Goal: Information Seeking & Learning: Compare options

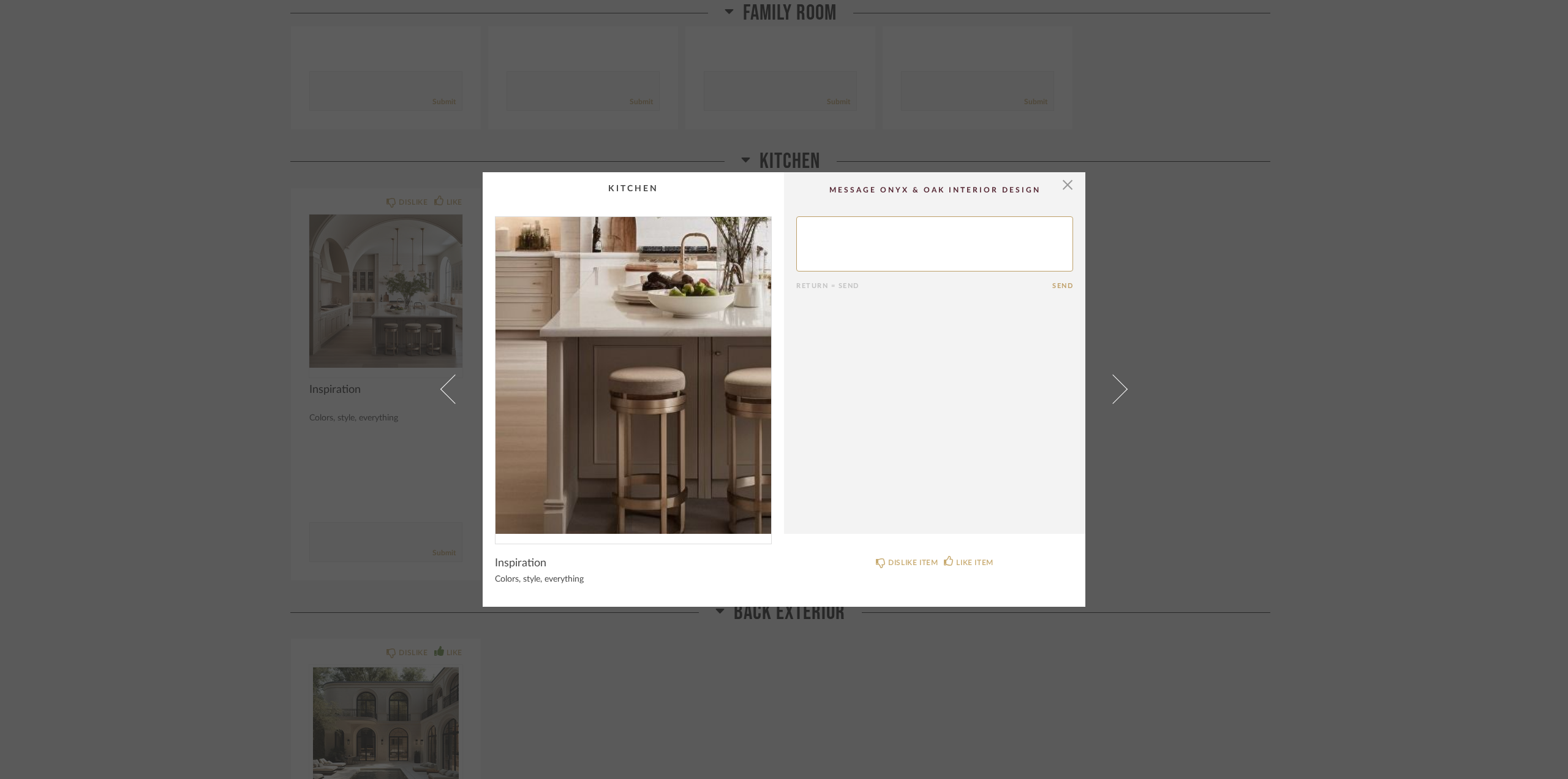
click at [633, 436] on img "0" at bounding box center [634, 376] width 276 height 317
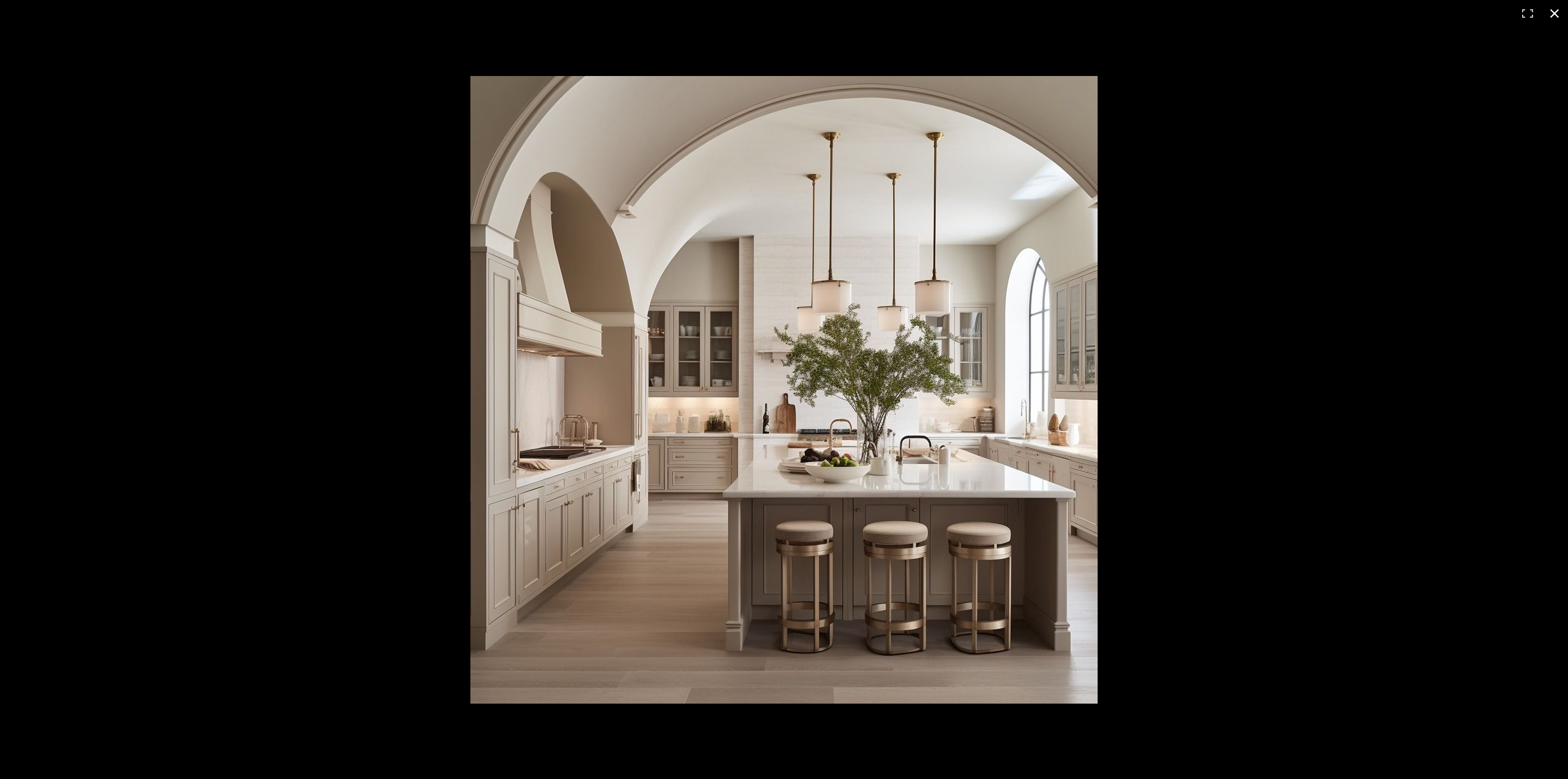
click at [1554, 11] on button at bounding box center [1555, 13] width 27 height 27
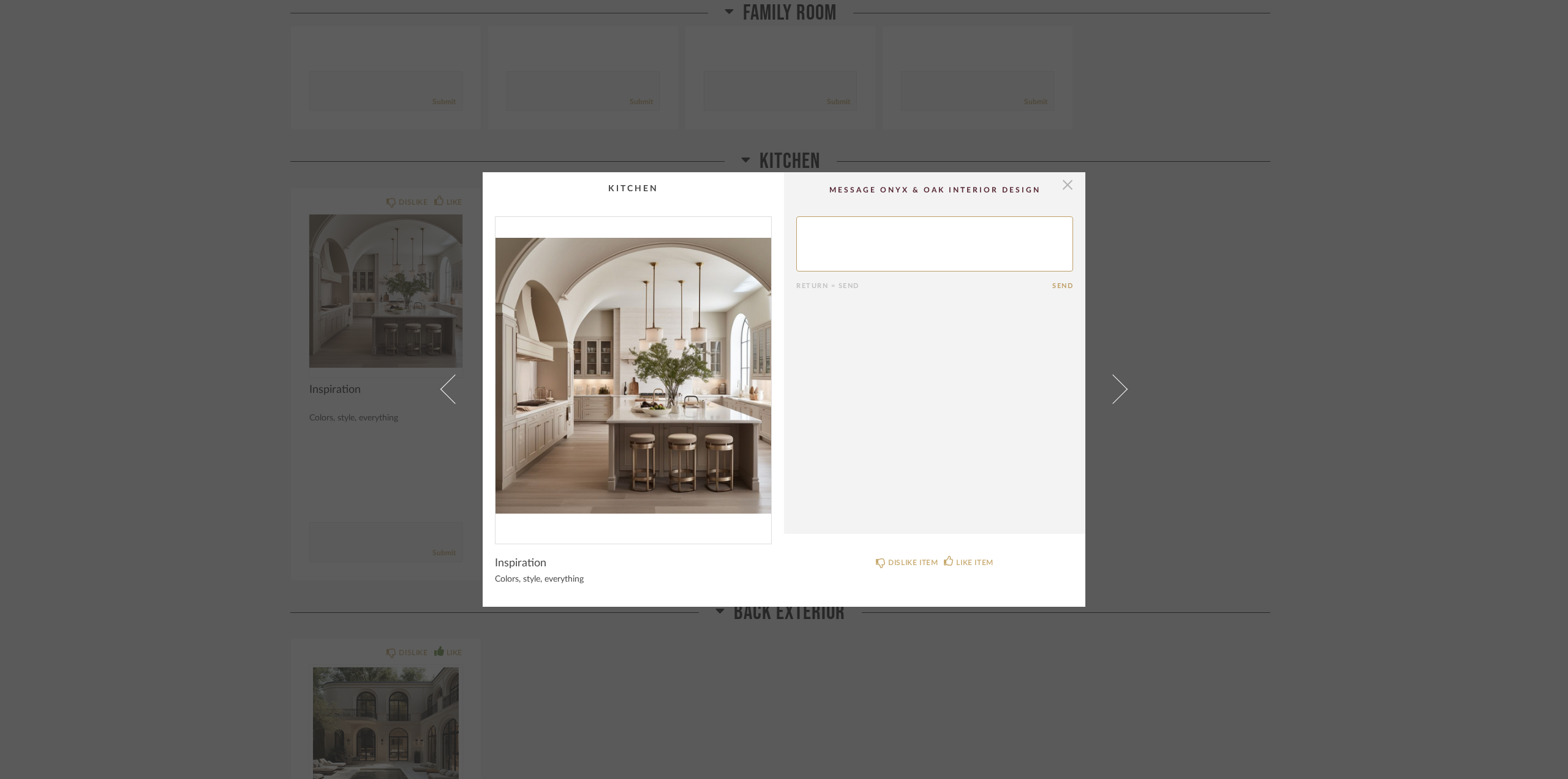
click at [1067, 178] on span "button" at bounding box center [1067, 184] width 25 height 25
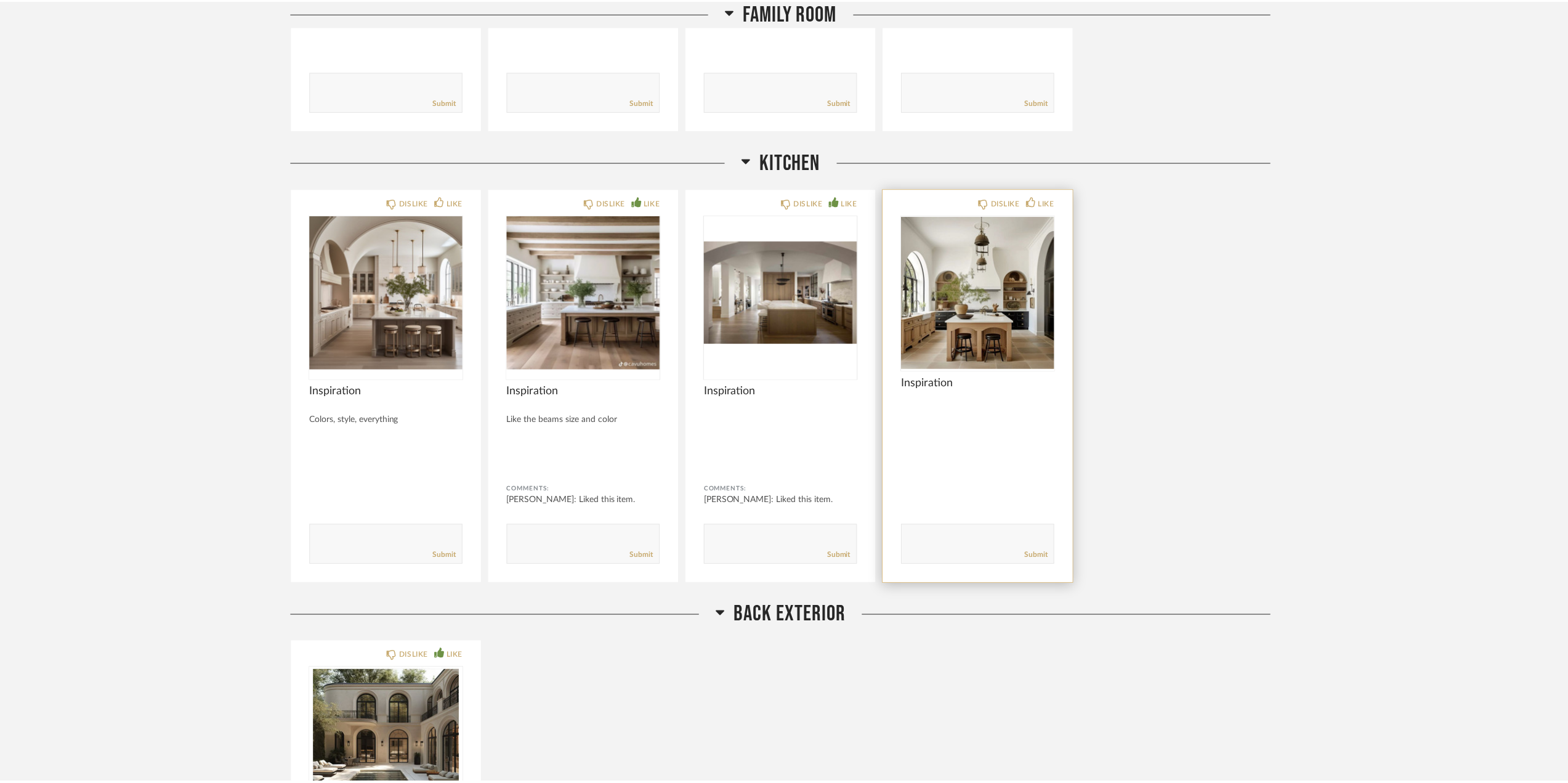
scroll to position [3264, 0]
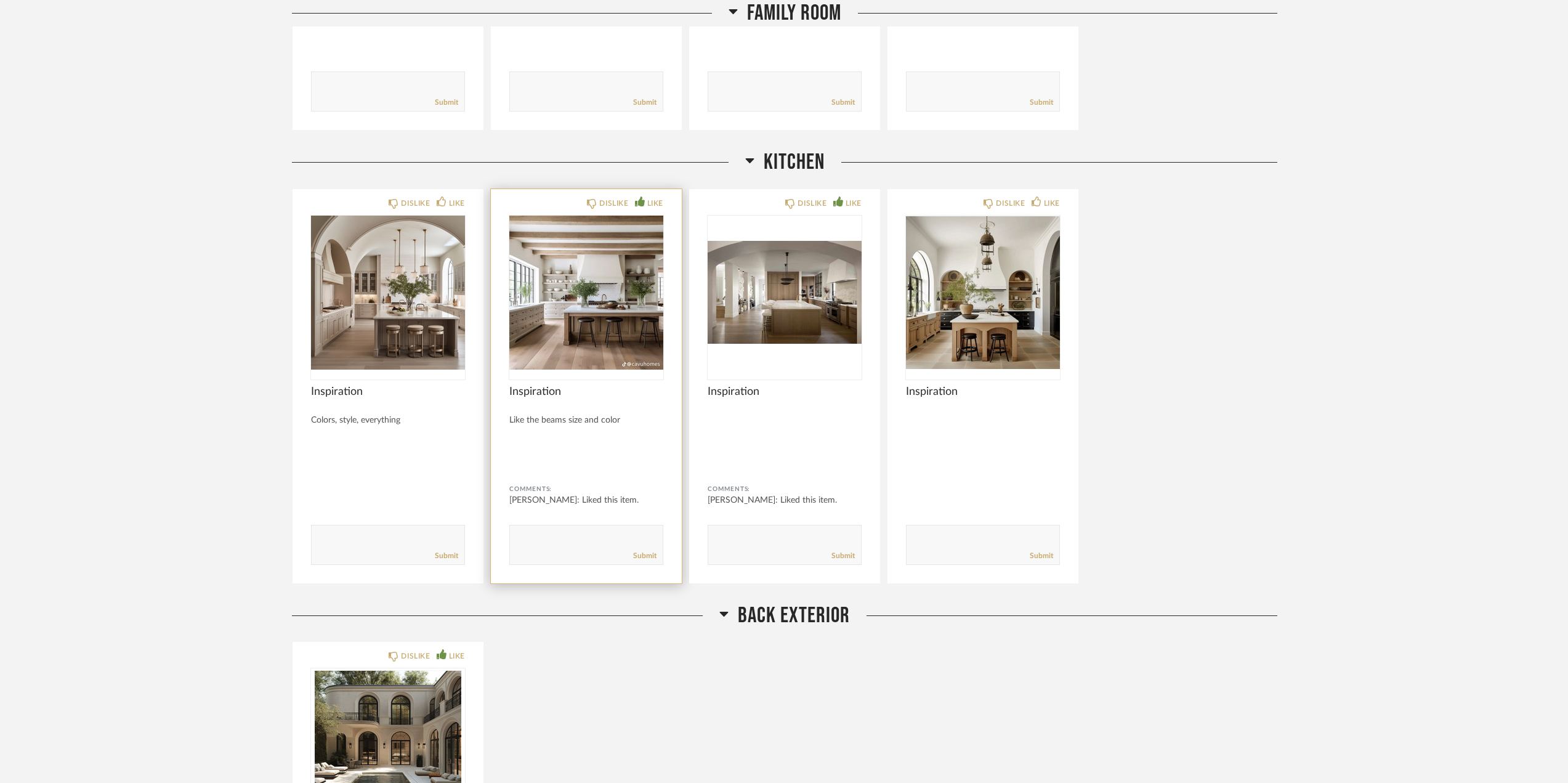
click at [609, 338] on img "0" at bounding box center [586, 292] width 154 height 154
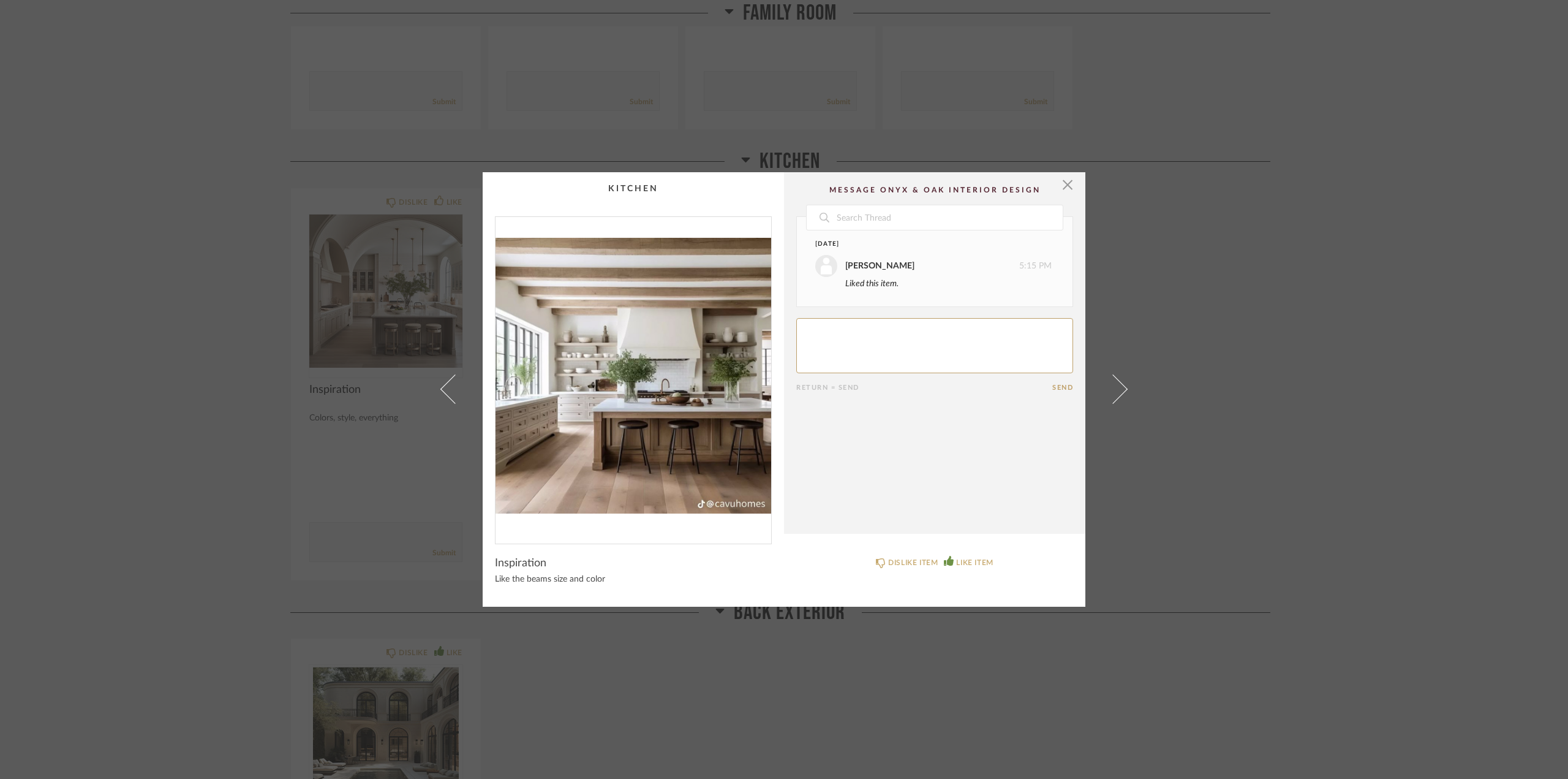
click at [651, 356] on img "0" at bounding box center [634, 376] width 276 height 317
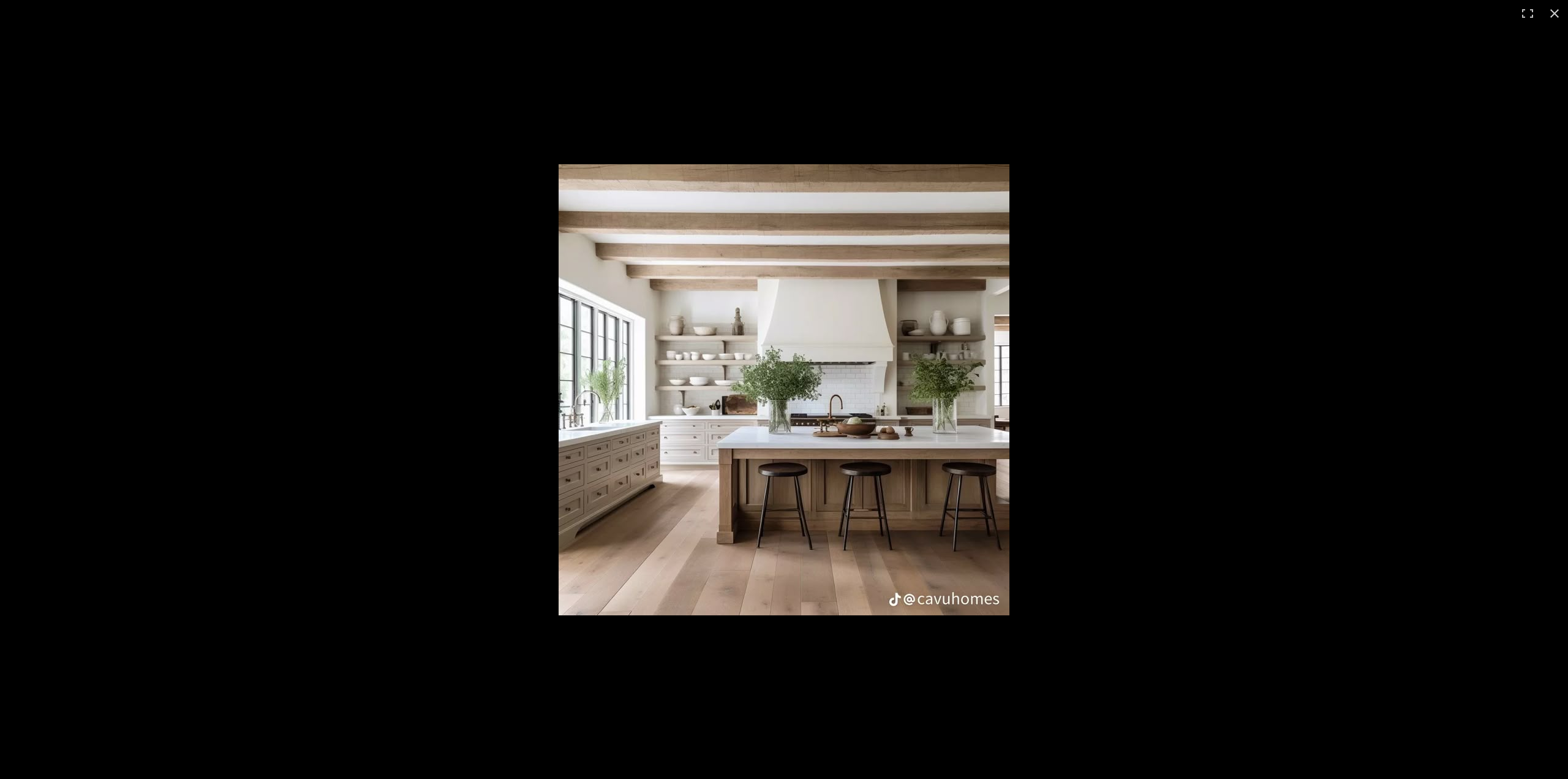
click at [749, 543] on img at bounding box center [784, 389] width 451 height 451
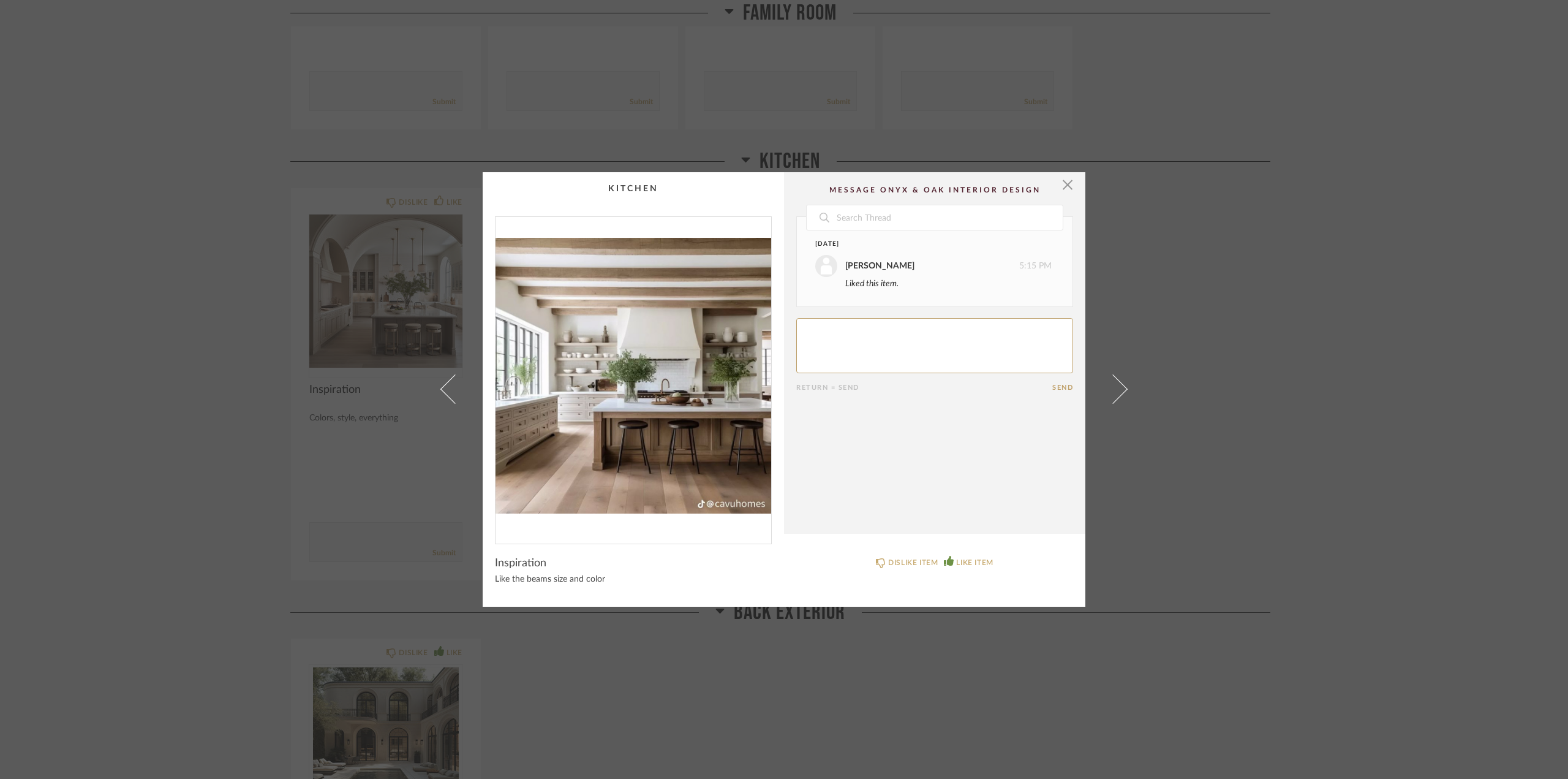
click at [726, 483] on img "0" at bounding box center [634, 376] width 276 height 317
click at [642, 449] on img "0" at bounding box center [634, 376] width 276 height 317
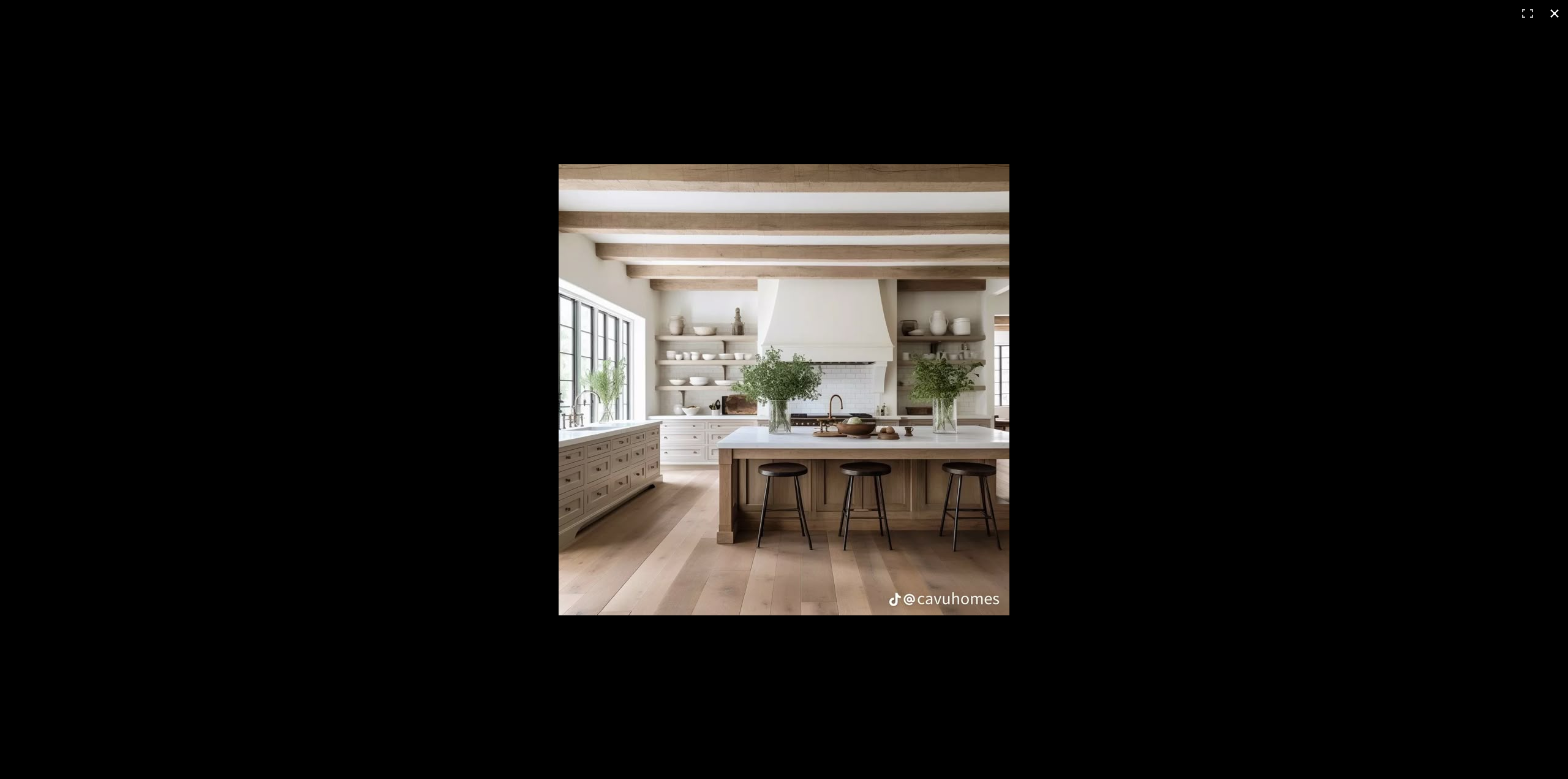
click at [1557, 11] on button at bounding box center [1555, 13] width 27 height 27
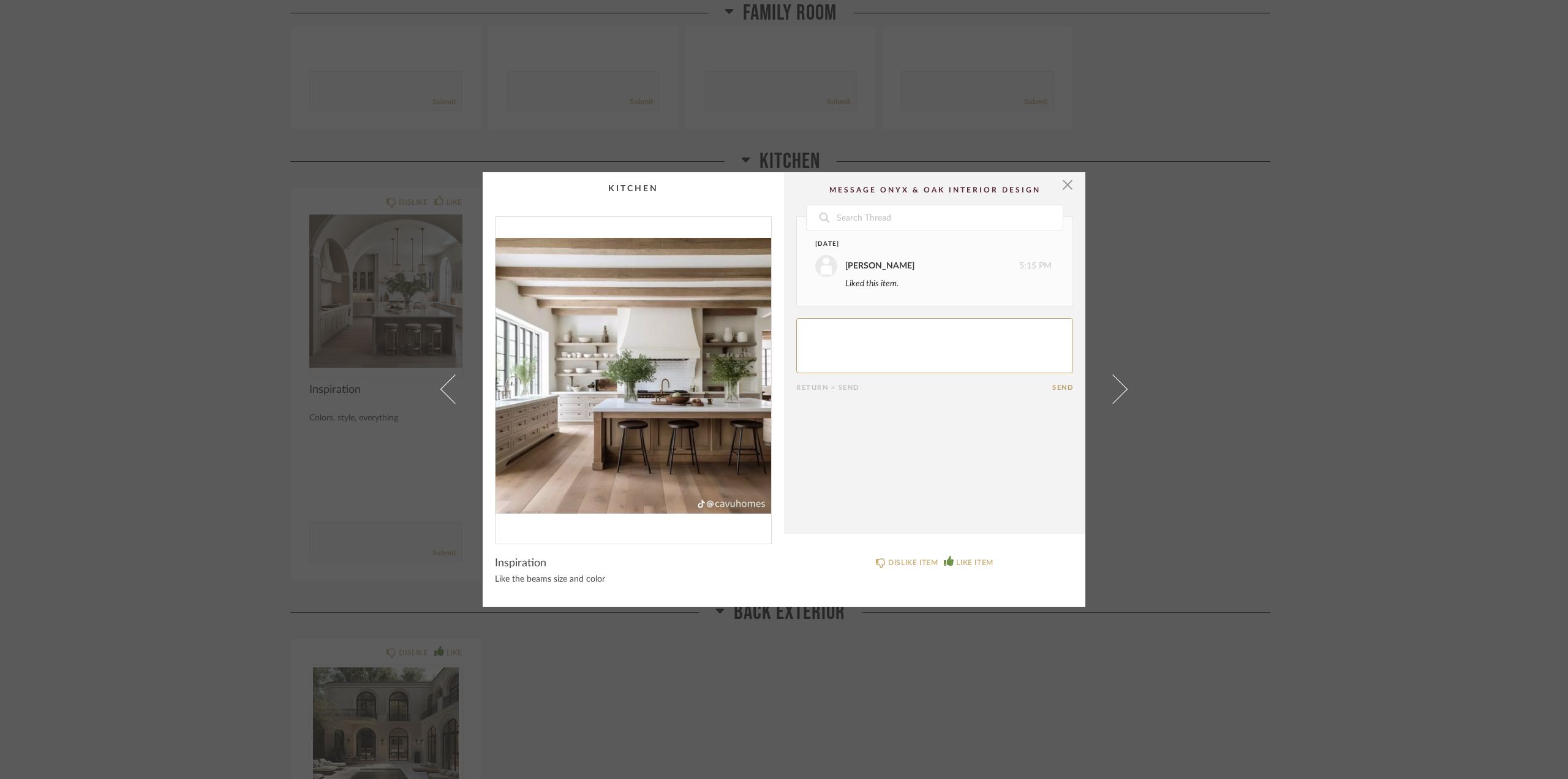
click at [1070, 179] on cpp-summary-comments "Date [DATE] [PERSON_NAME] 5:15 PM Liked this item. Return = Send Send" at bounding box center [935, 352] width 301 height 362
click at [1065, 184] on span "button" at bounding box center [1067, 184] width 25 height 25
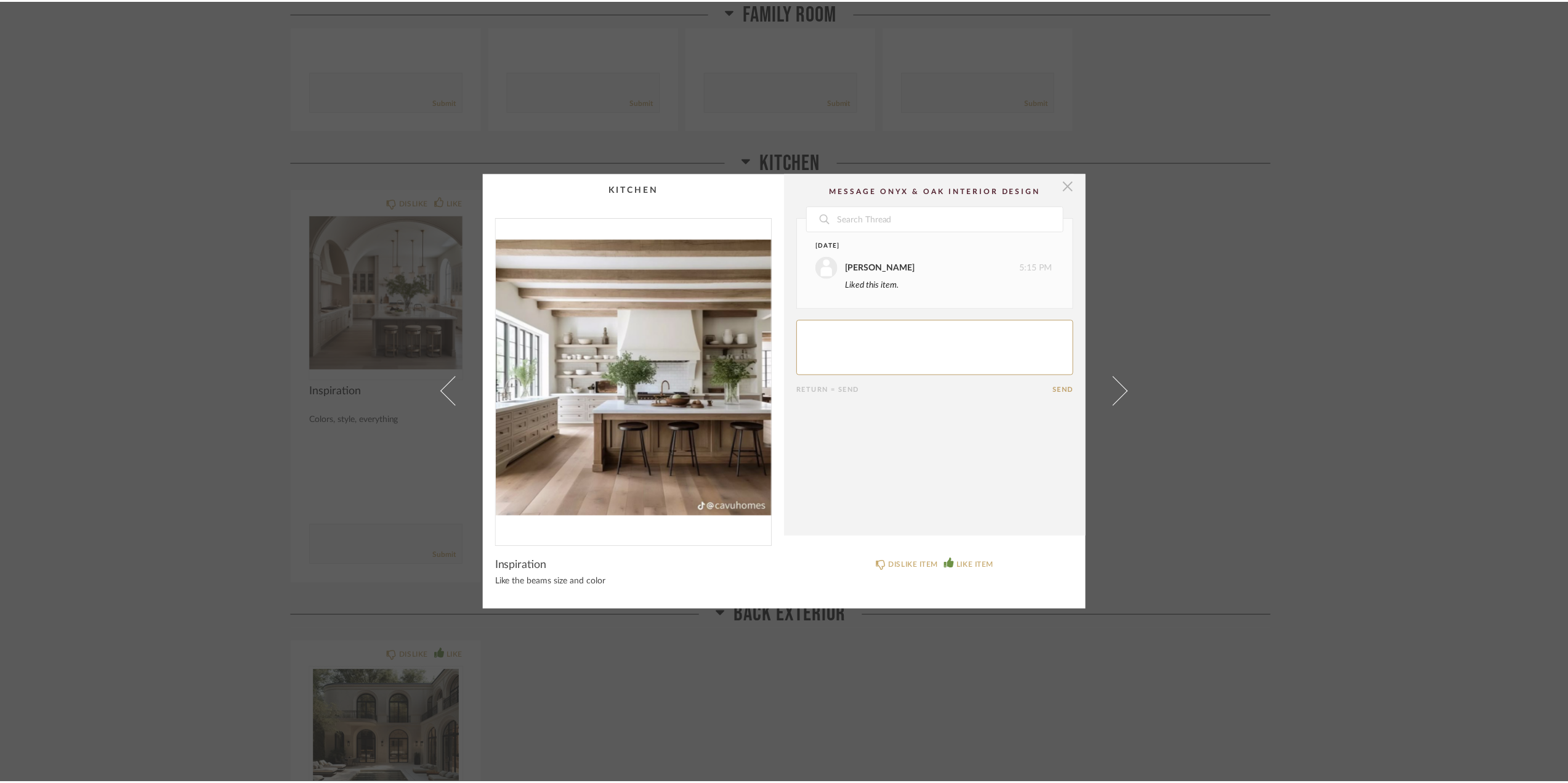
scroll to position [3264, 0]
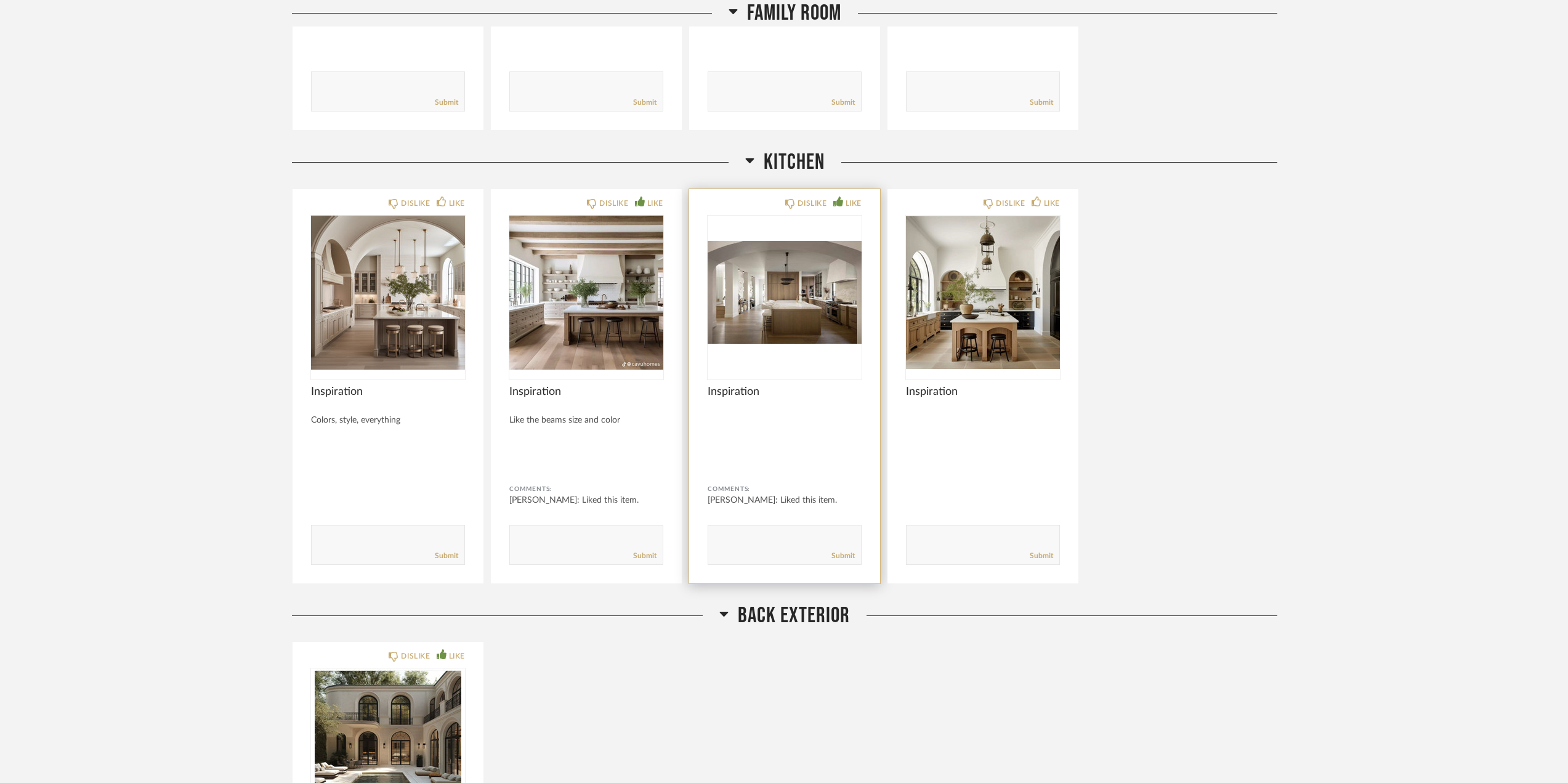
click at [779, 300] on img "0" at bounding box center [784, 292] width 154 height 154
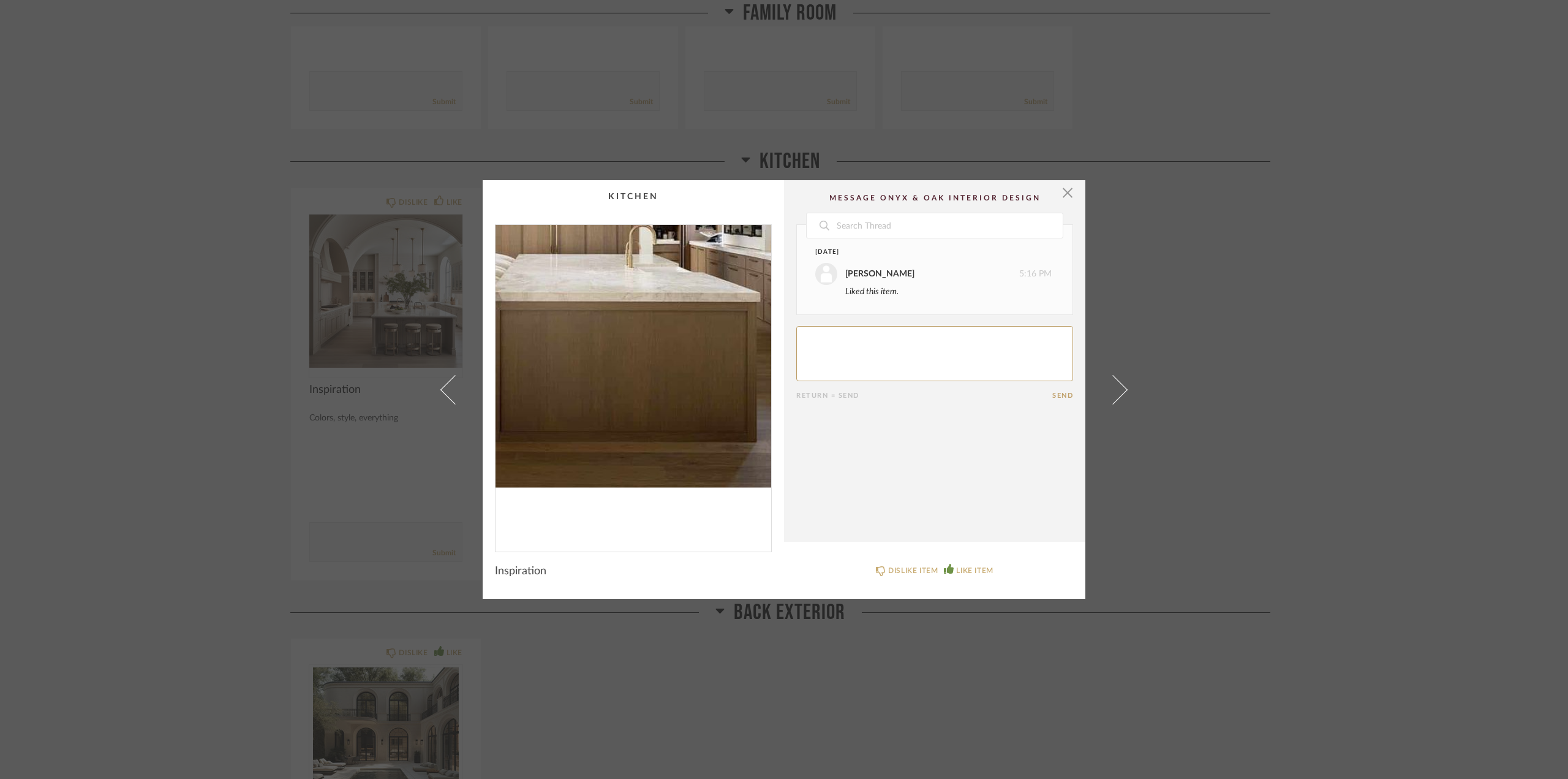
click at [653, 441] on img "0" at bounding box center [634, 383] width 276 height 317
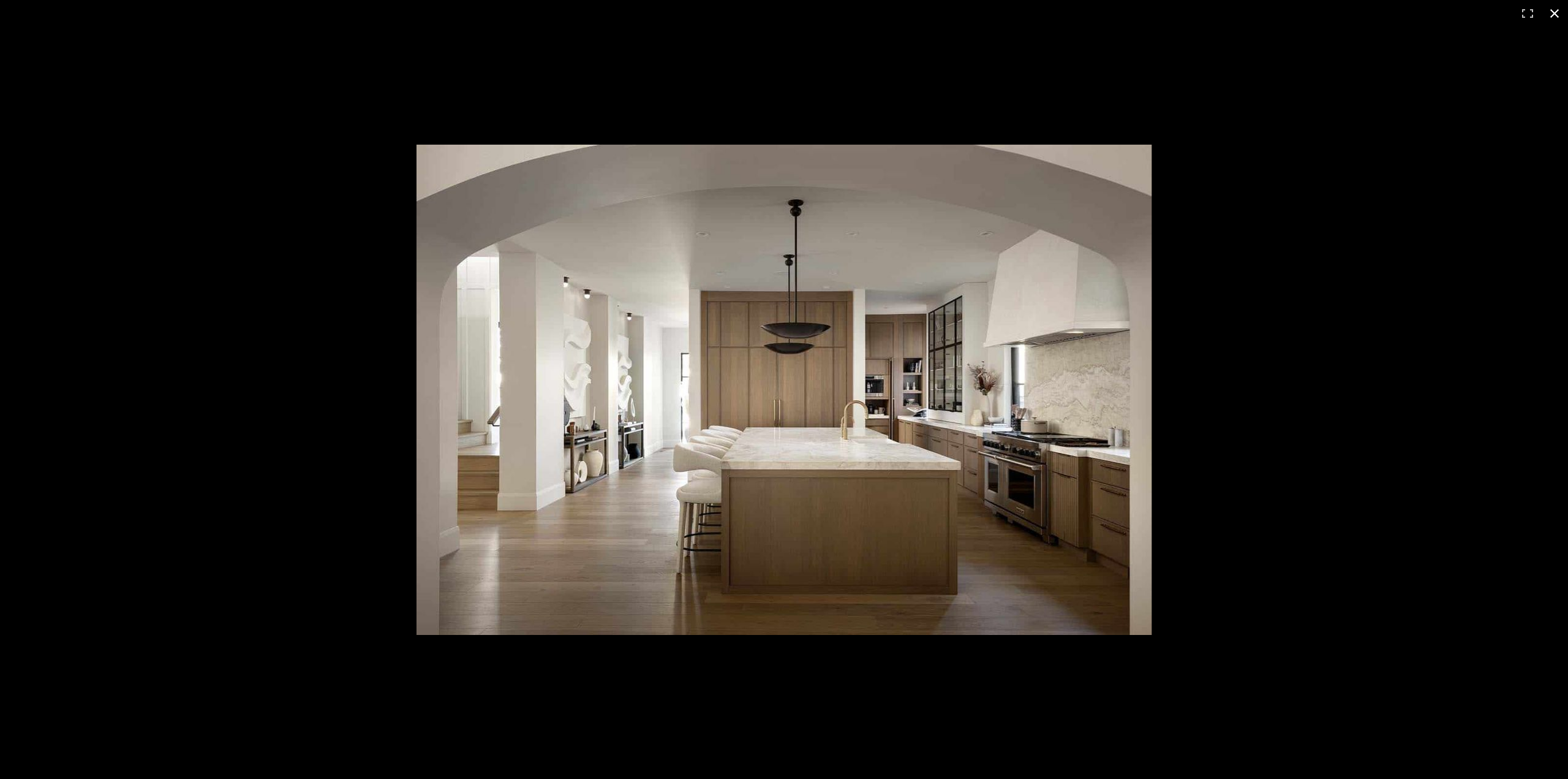
click at [1552, 11] on button at bounding box center [1555, 13] width 27 height 27
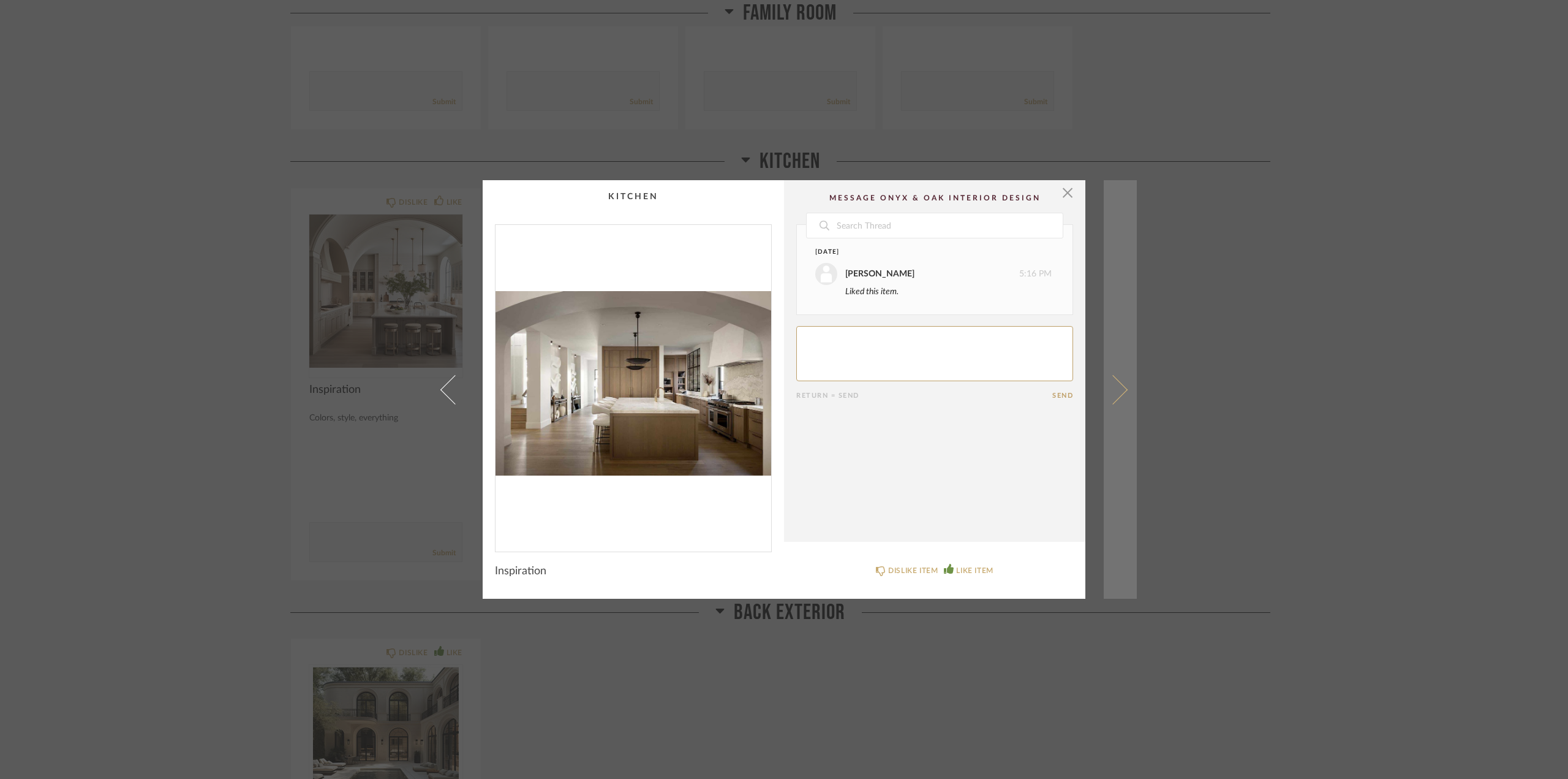
click at [1102, 392] on span at bounding box center [1113, 389] width 30 height 30
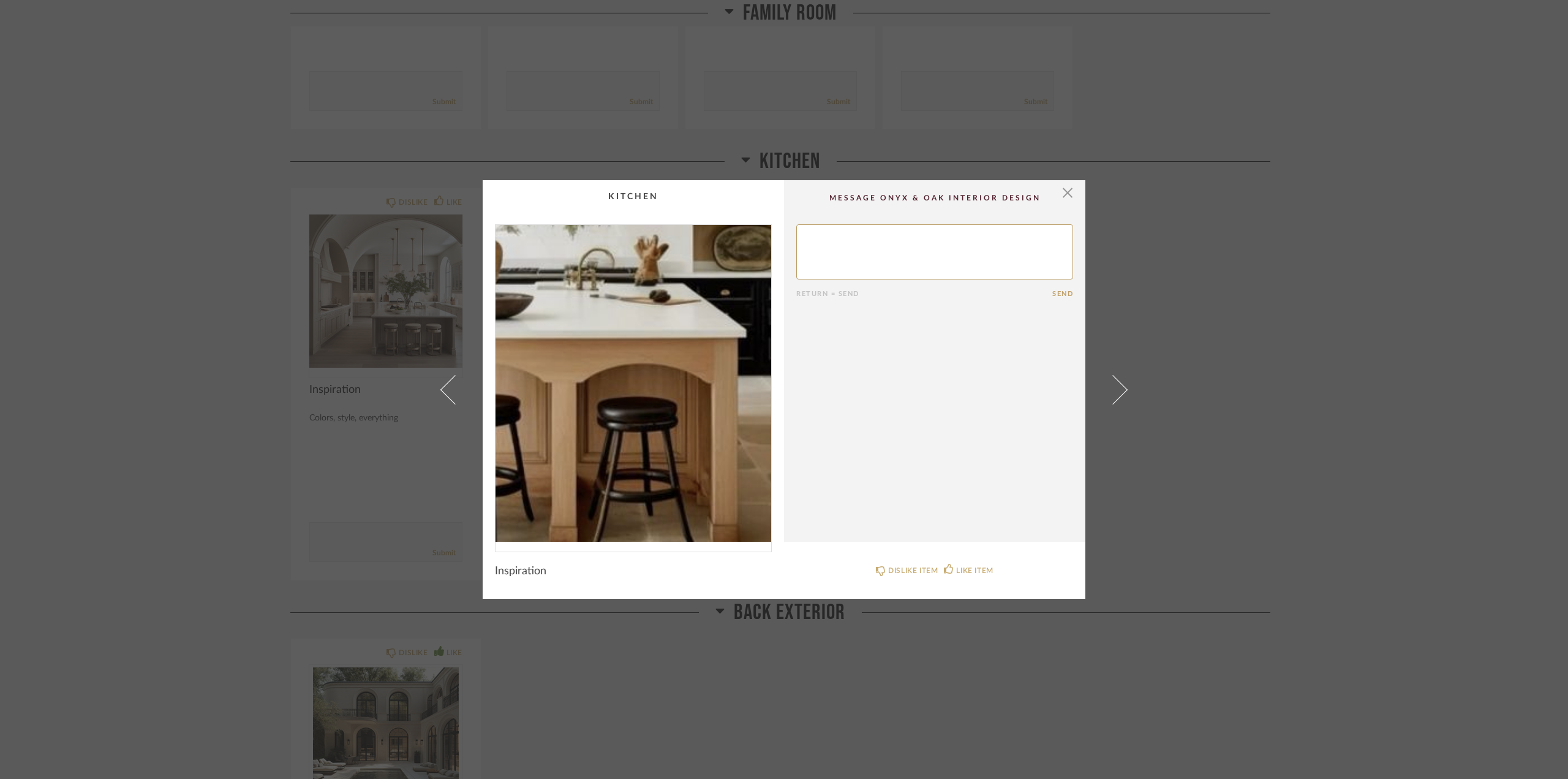
click at [656, 451] on img "0" at bounding box center [634, 383] width 276 height 317
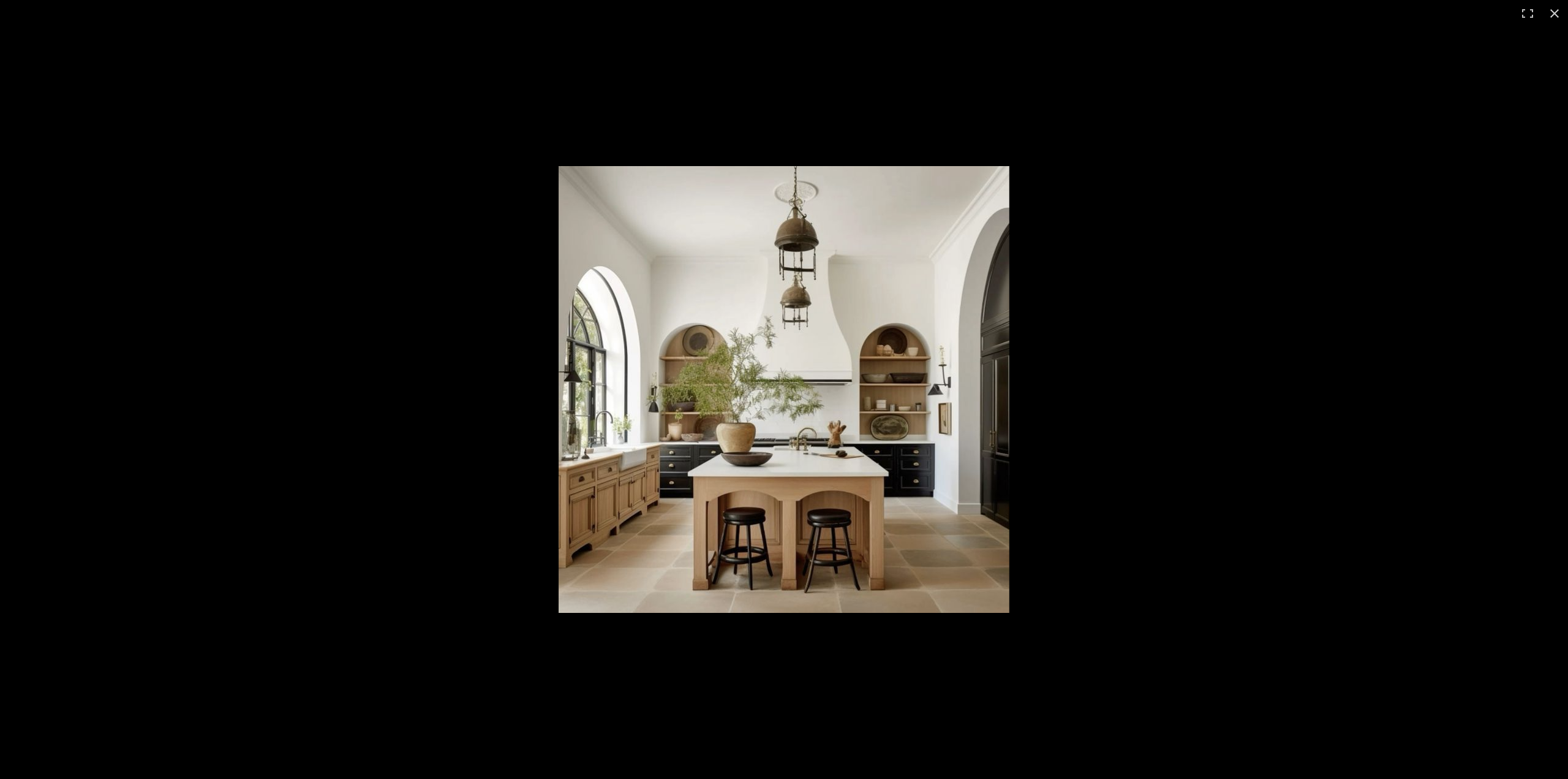
click at [954, 398] on img at bounding box center [784, 389] width 451 height 446
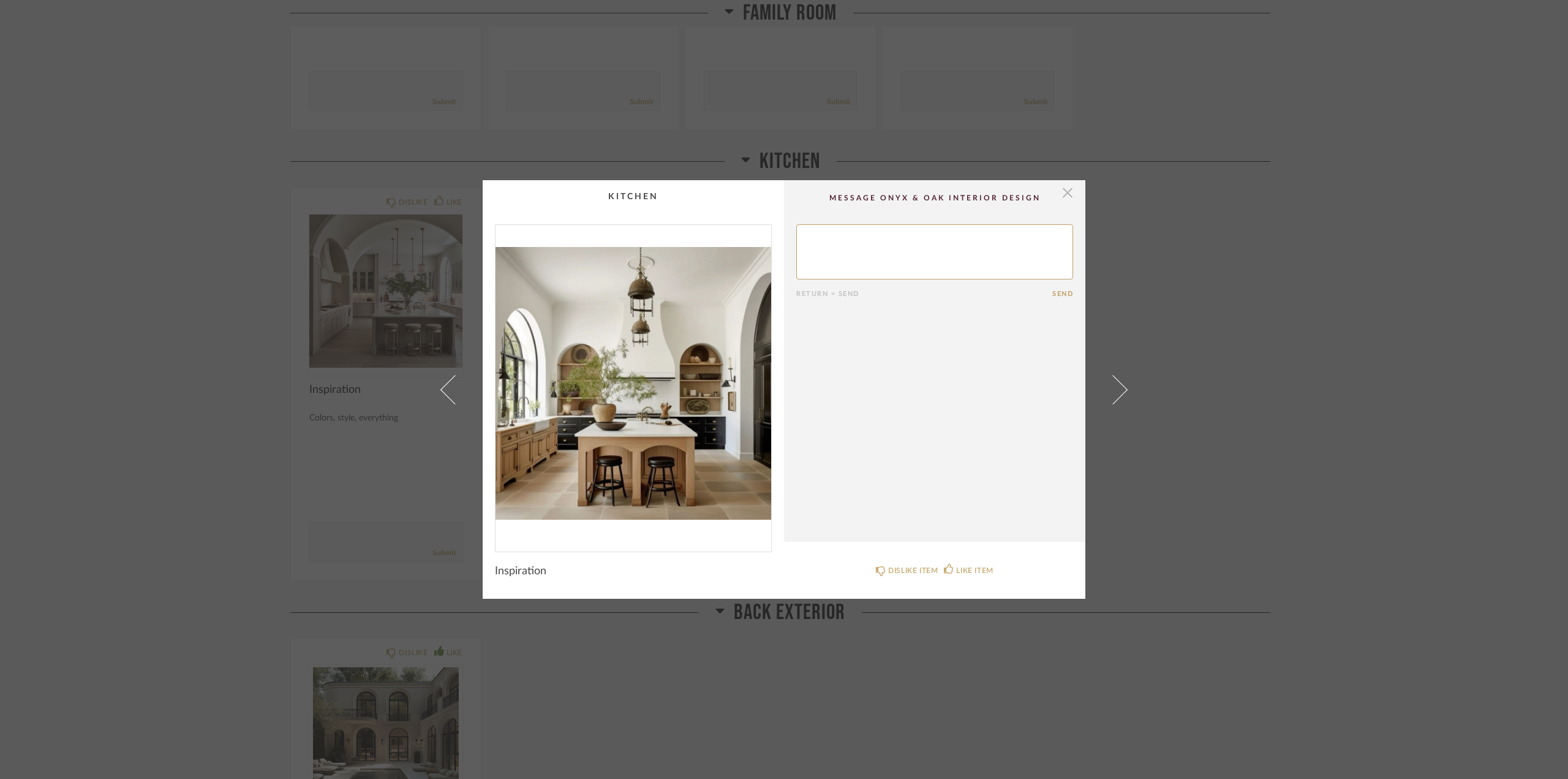
click at [1068, 195] on span "button" at bounding box center [1067, 192] width 25 height 25
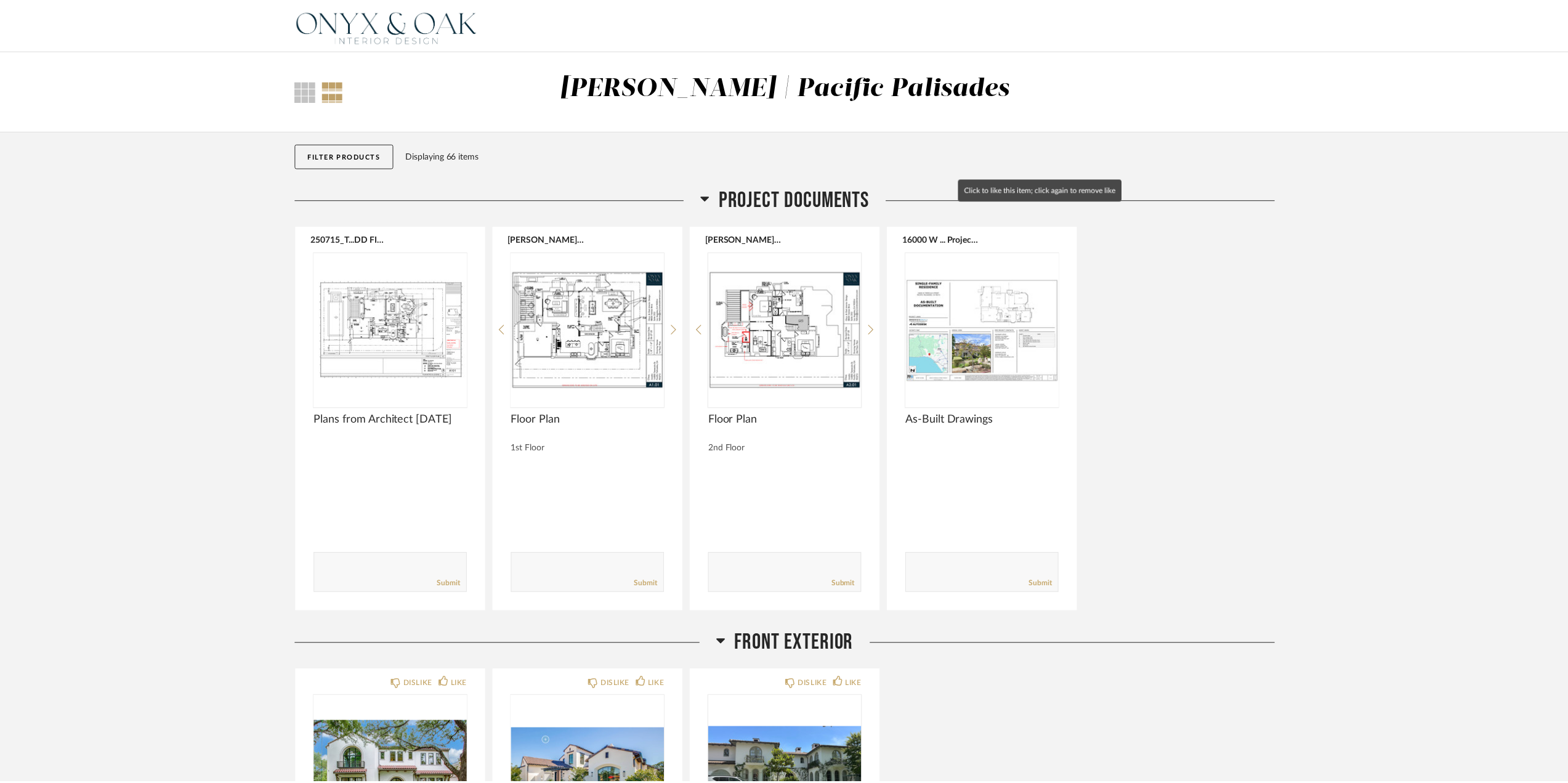
scroll to position [3264, 0]
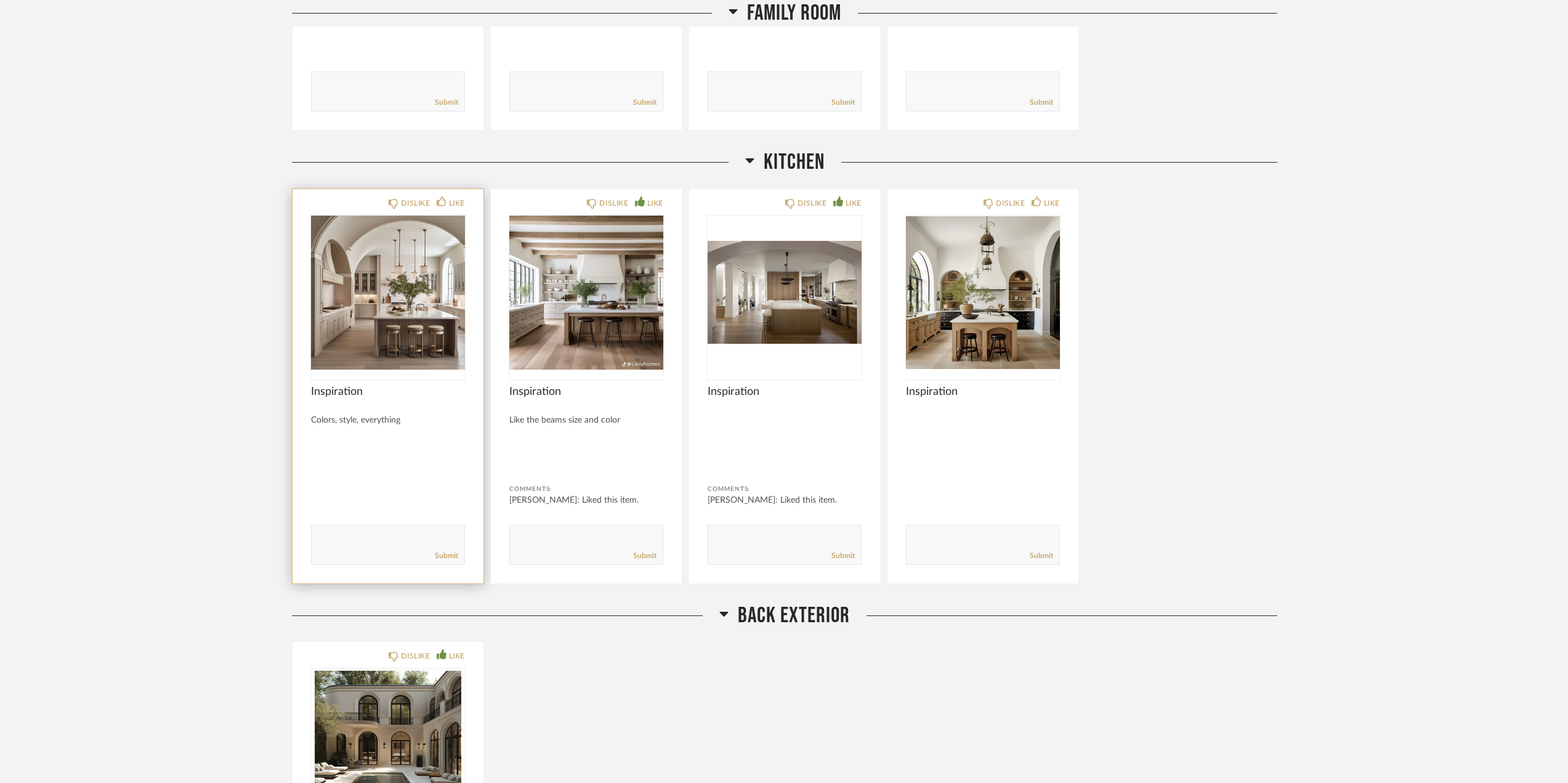
click at [378, 307] on img "0" at bounding box center [388, 292] width 154 height 154
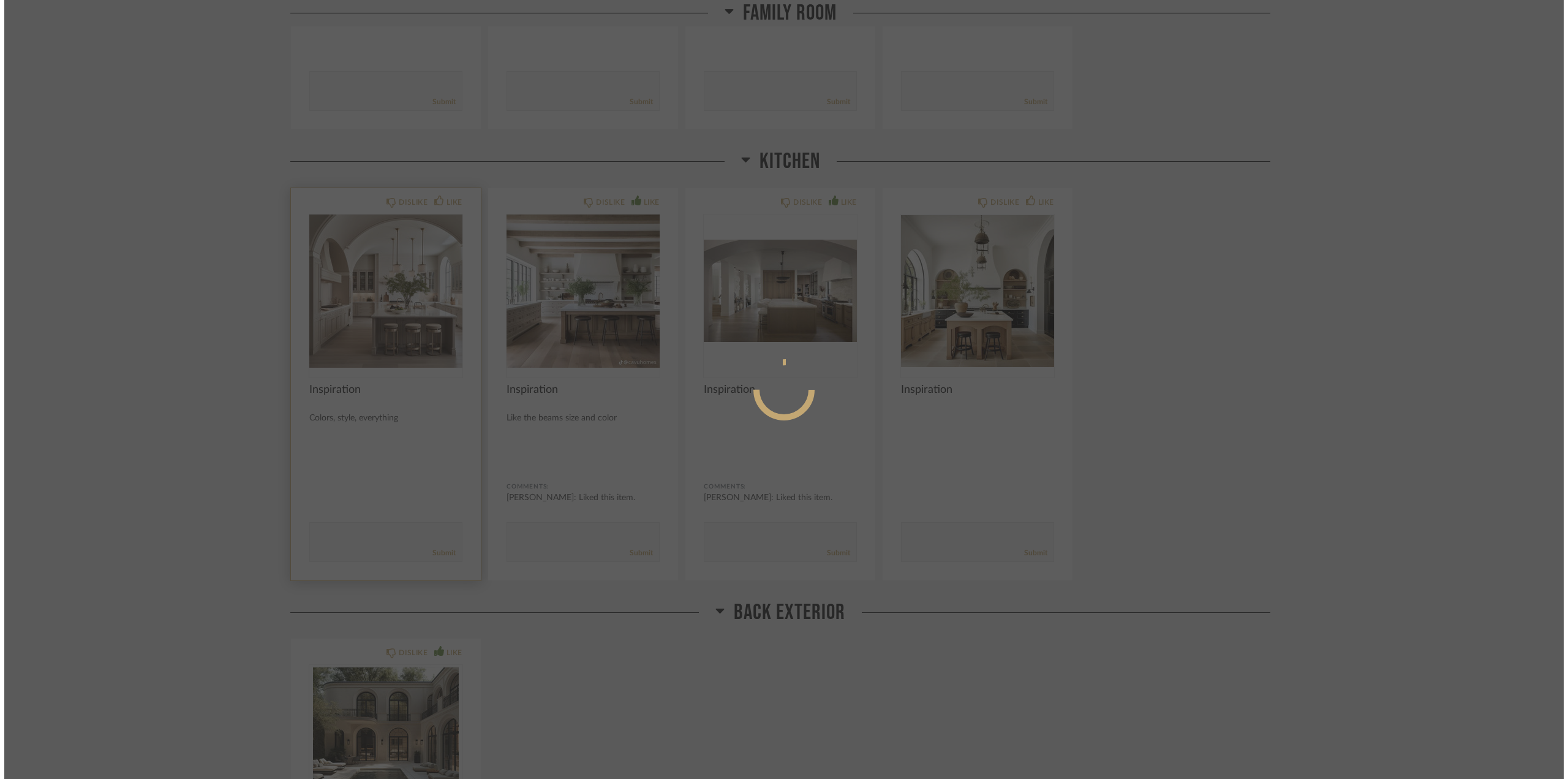
scroll to position [0, 0]
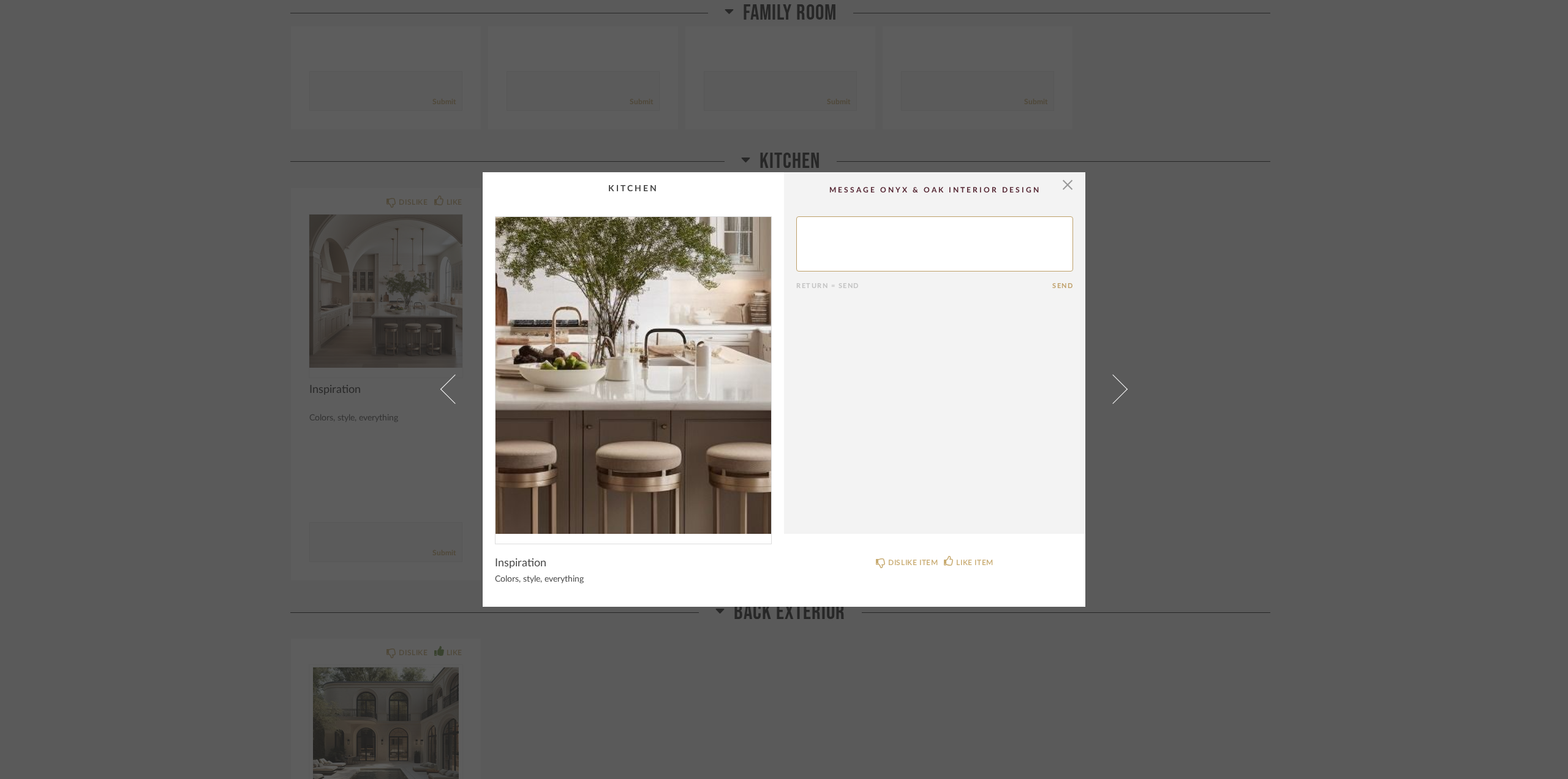
click at [676, 410] on img "0" at bounding box center [634, 376] width 276 height 317
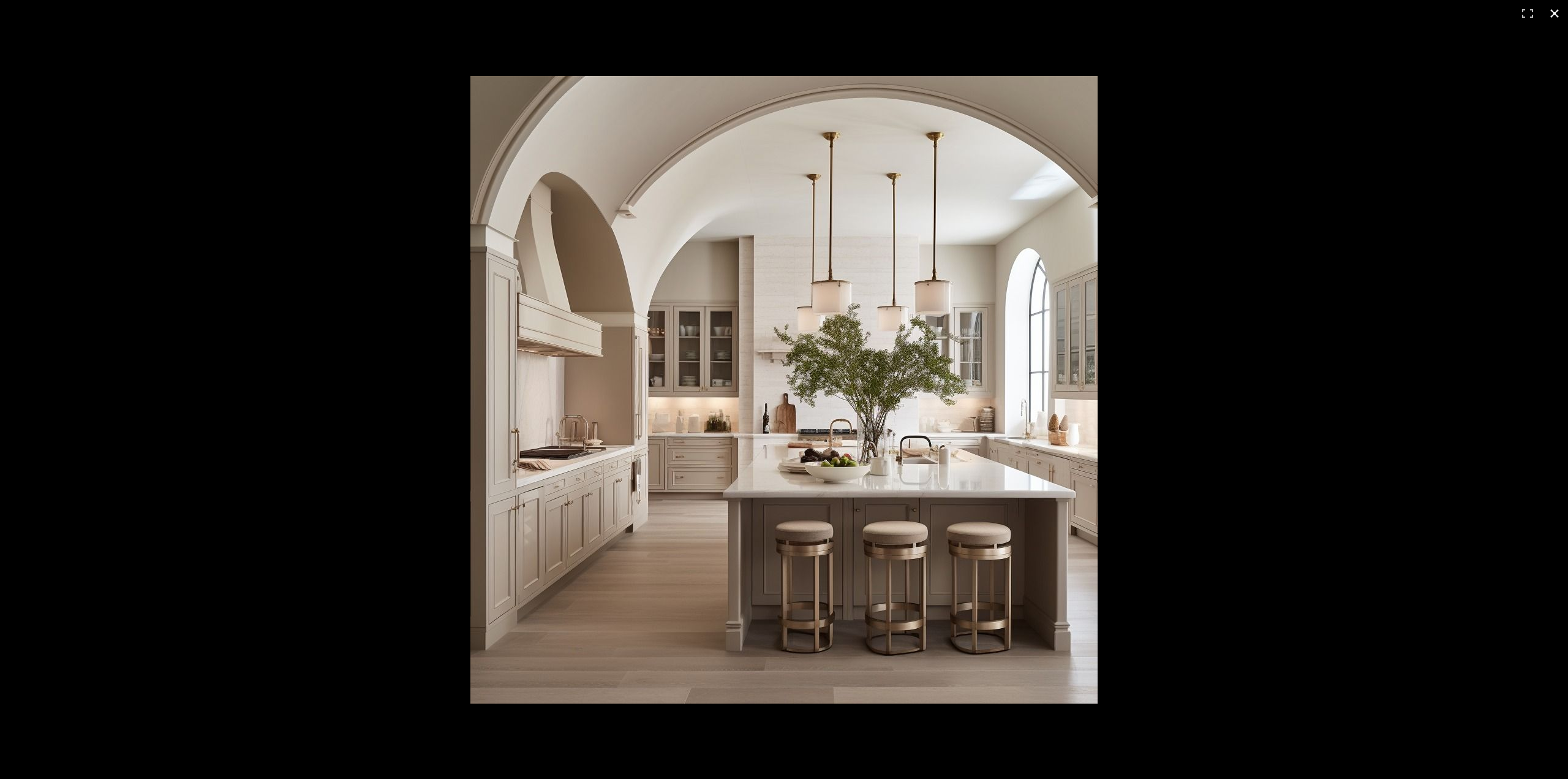
click at [1557, 12] on button at bounding box center [1555, 13] width 27 height 27
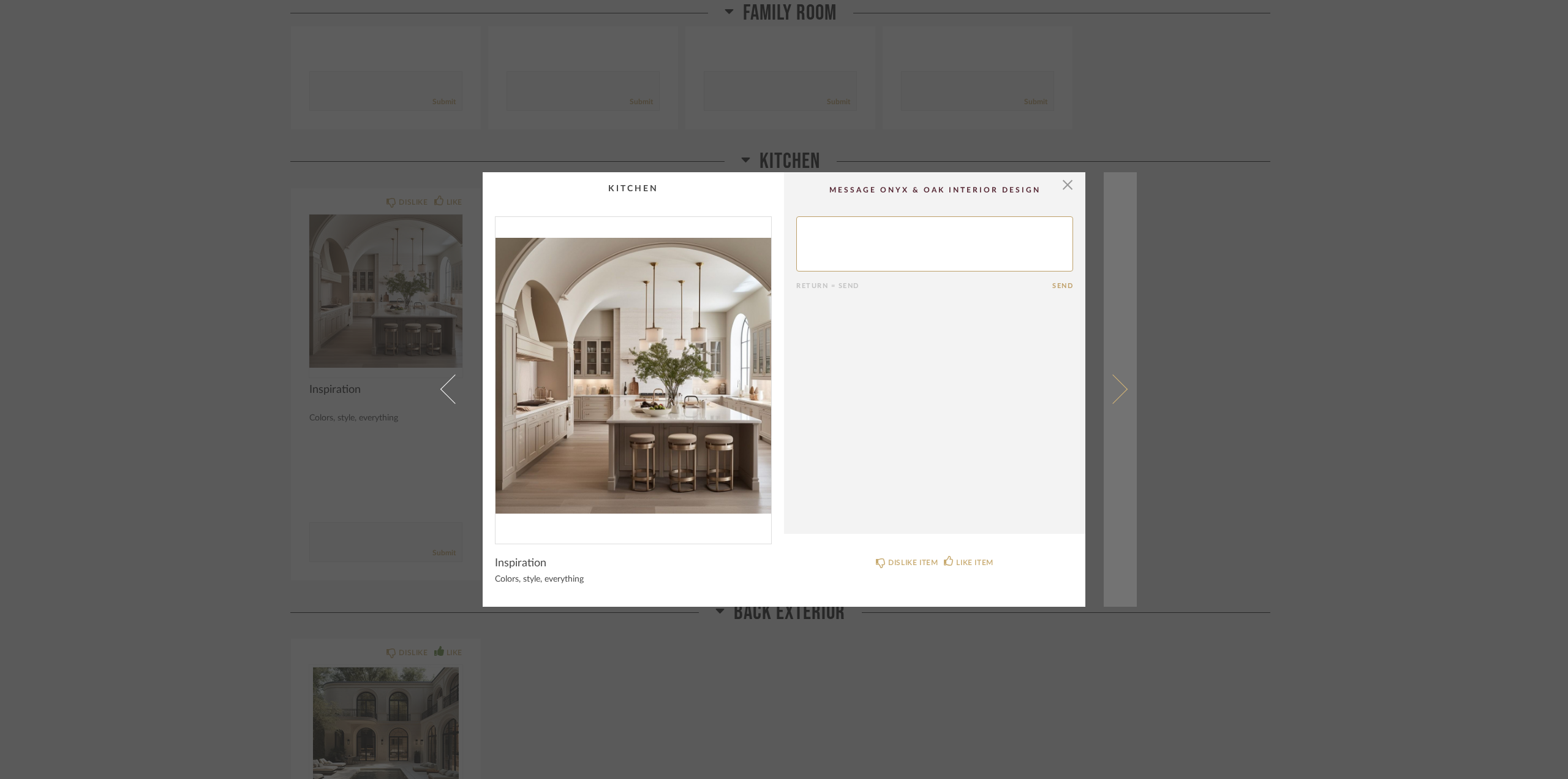
click at [1117, 381] on link at bounding box center [1120, 389] width 33 height 434
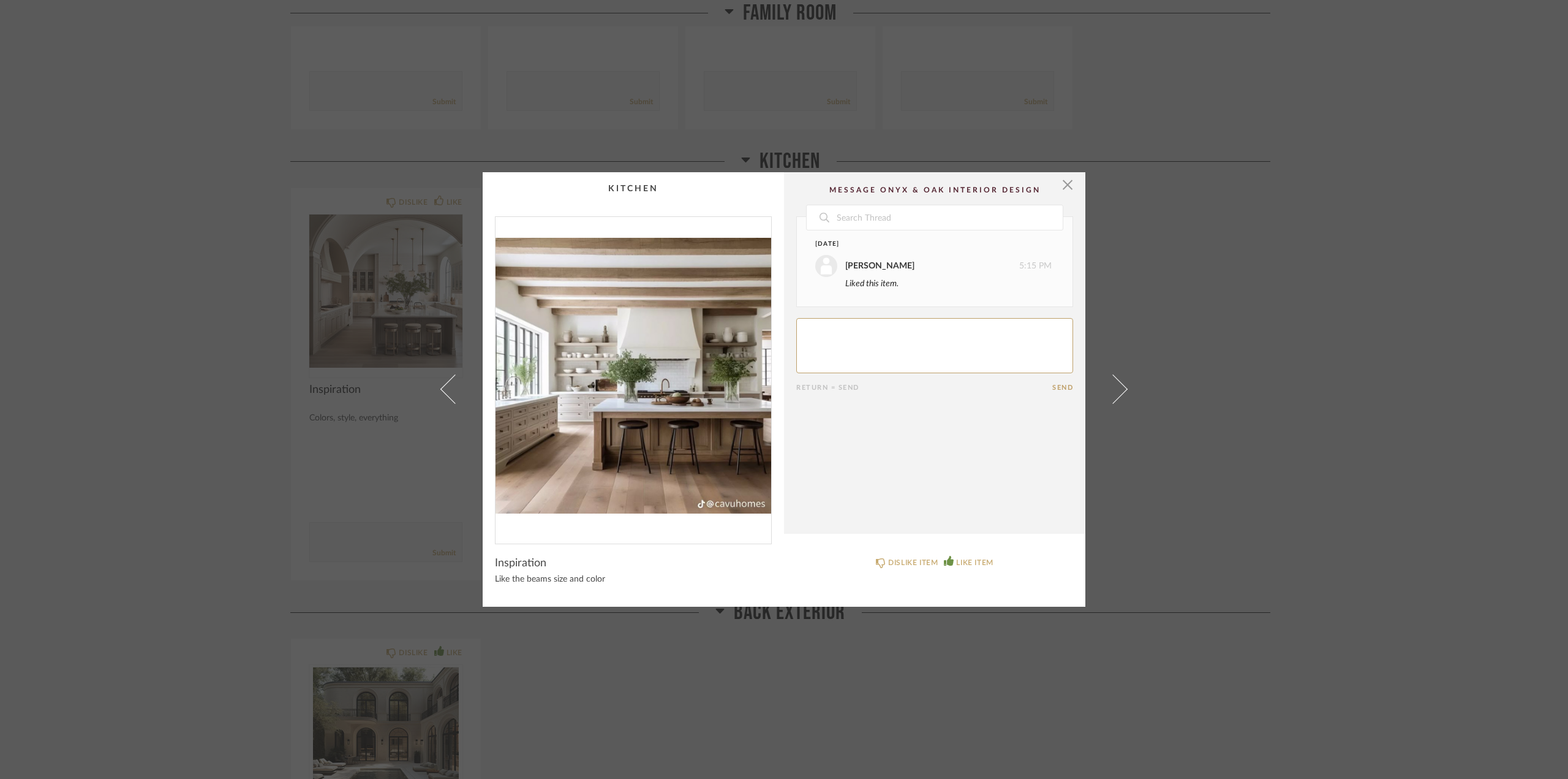
click at [734, 418] on img "0" at bounding box center [634, 376] width 276 height 317
